Goal: Task Accomplishment & Management: Complete application form

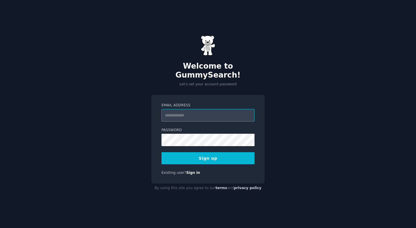
click at [206, 112] on input "Email Address" at bounding box center [207, 115] width 93 height 13
type input "**********"
click at [204, 156] on button "Sign up" at bounding box center [207, 158] width 93 height 12
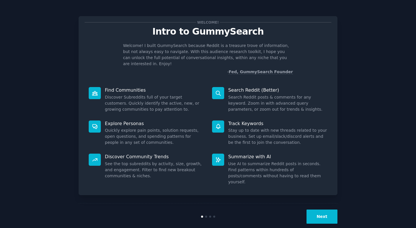
click at [323, 210] on button "Next" at bounding box center [321, 217] width 31 height 14
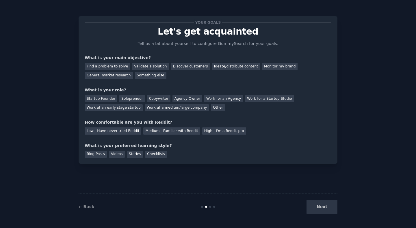
click at [323, 205] on div "Next" at bounding box center [294, 207] width 86 height 14
click at [318, 212] on div "Next" at bounding box center [294, 207] width 86 height 14
